Goal: Task Accomplishment & Management: Manage account settings

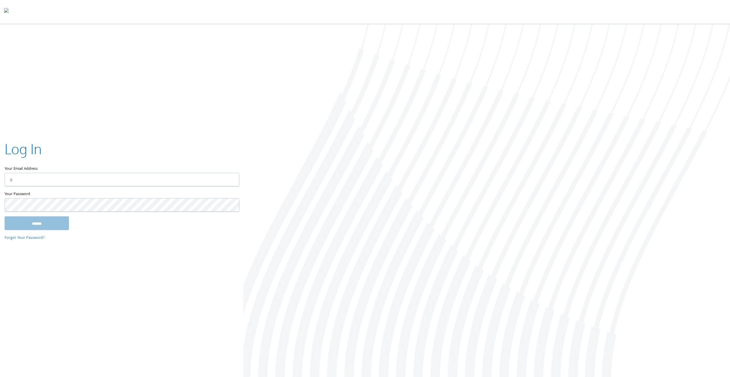
type input "**********"
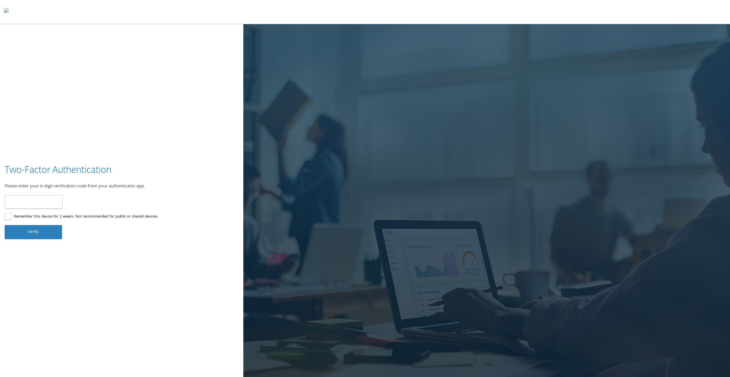
click at [48, 201] on input "number" at bounding box center [34, 202] width 58 height 14
type input "******"
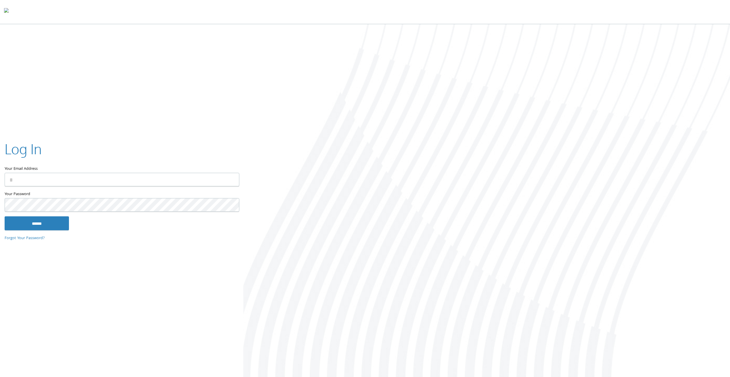
type input "**********"
